Goal: Task Accomplishment & Management: Use online tool/utility

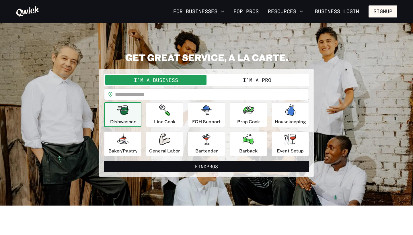
click at [220, 78] on button "I'm a Pro" at bounding box center [256, 80] width 101 height 10
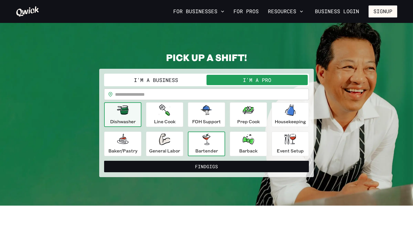
click at [201, 148] on p "Bartender" at bounding box center [206, 150] width 23 height 7
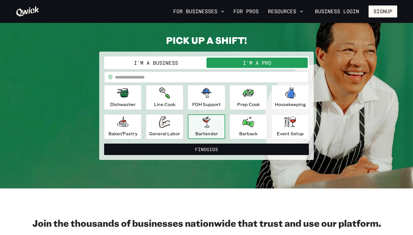
scroll to position [17, 0]
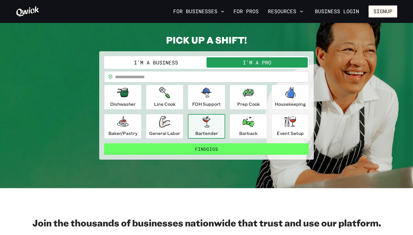
click at [205, 147] on button "Find Gigs" at bounding box center [206, 148] width 205 height 11
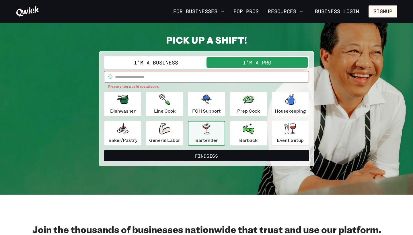
click at [150, 73] on input "text" at bounding box center [212, 76] width 194 height 11
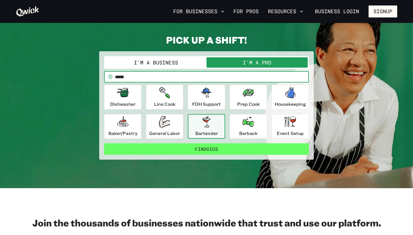
type input "*****"
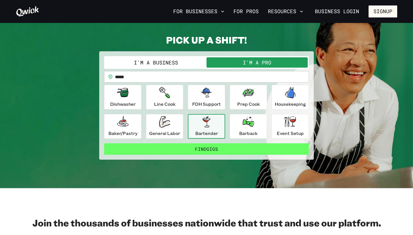
click at [185, 150] on button "Find Gigs" at bounding box center [206, 148] width 205 height 11
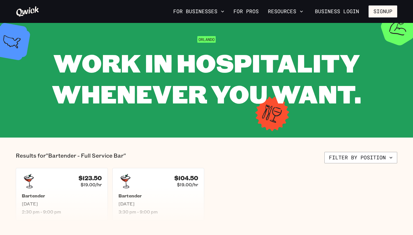
scroll to position [112, 0]
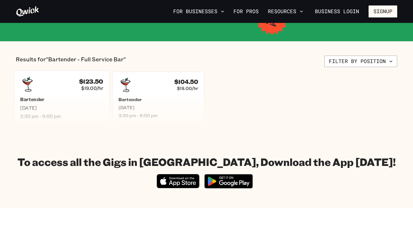
click at [73, 99] on h5 "Bartender" at bounding box center [61, 100] width 83 height 6
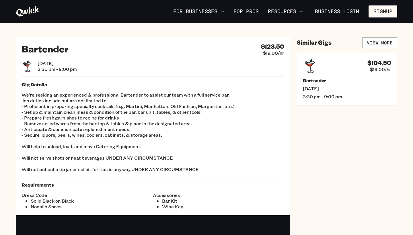
scroll to position [112, 0]
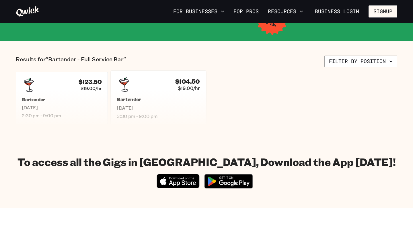
click at [160, 101] on h5 "Bartender" at bounding box center [158, 100] width 83 height 6
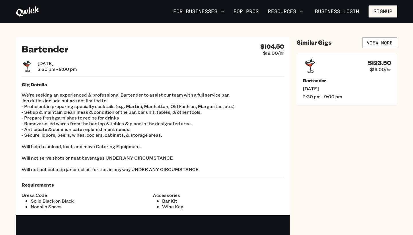
scroll to position [112, 0]
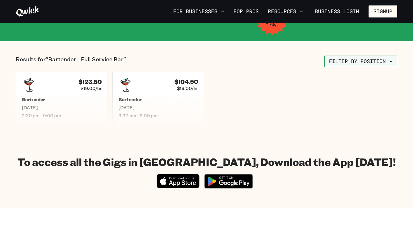
click at [340, 62] on button "Filter by position" at bounding box center [360, 61] width 73 height 11
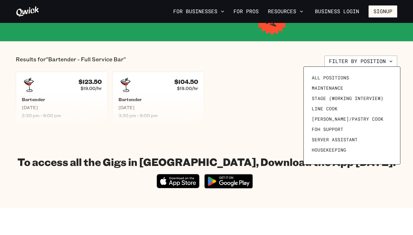
click at [132, 95] on div at bounding box center [206, 117] width 413 height 235
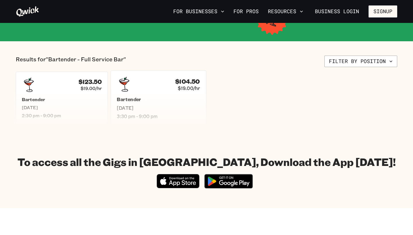
click at [138, 89] on div "$104.50 $19.00/hr" at bounding box center [158, 84] width 83 height 15
